Goal: Navigation & Orientation: Find specific page/section

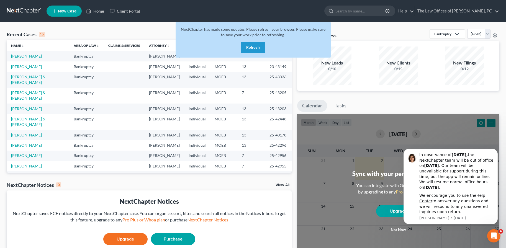
click at [254, 48] on button "Refresh" at bounding box center [253, 47] width 24 height 11
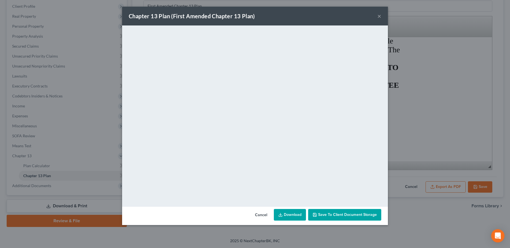
click at [378, 17] on button "×" at bounding box center [379, 16] width 4 height 7
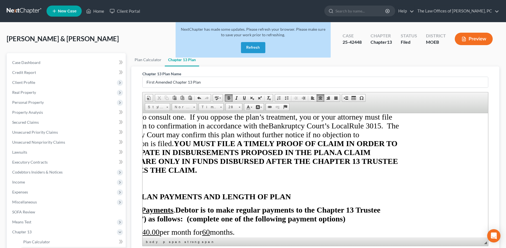
click at [22, 10] on link at bounding box center [24, 11] width 35 height 10
